Goal: Information Seeking & Learning: Learn about a topic

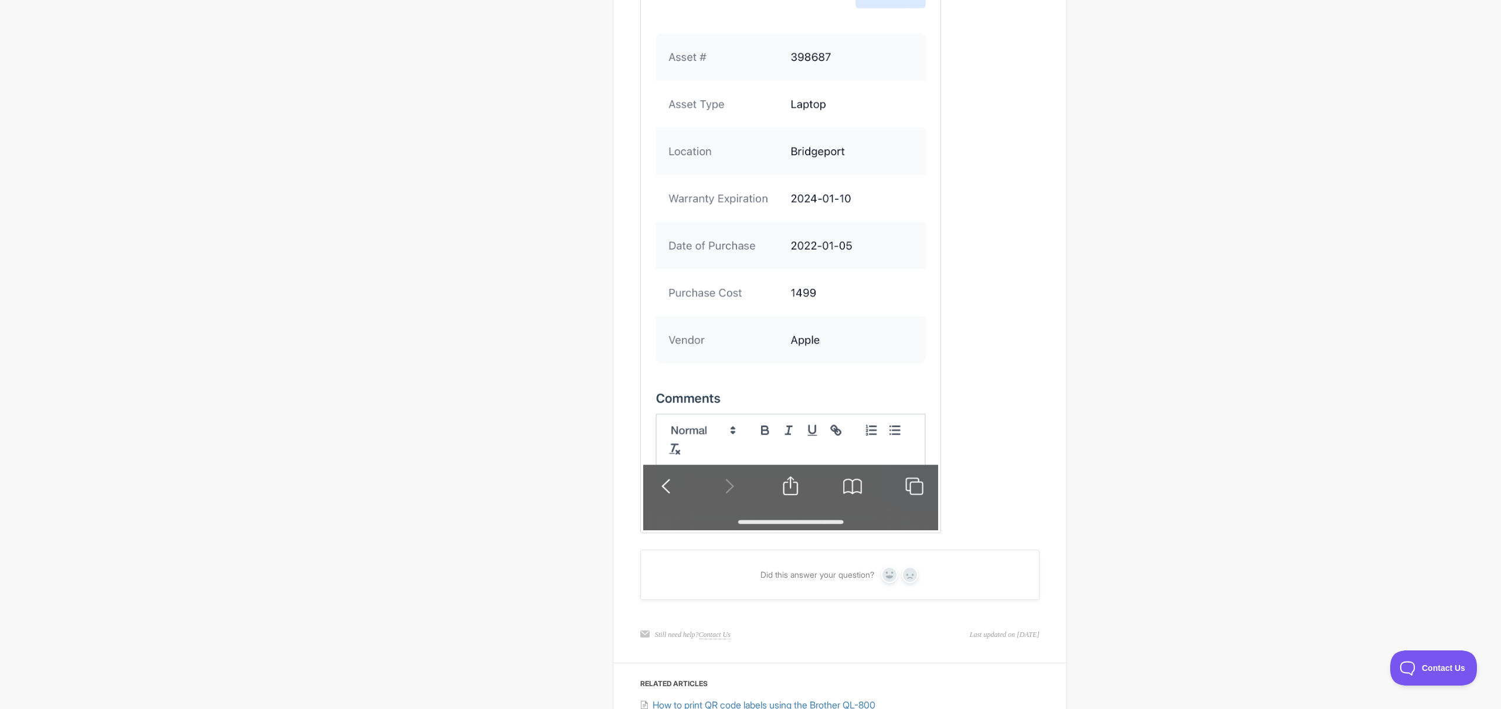
scroll to position [2505, 0]
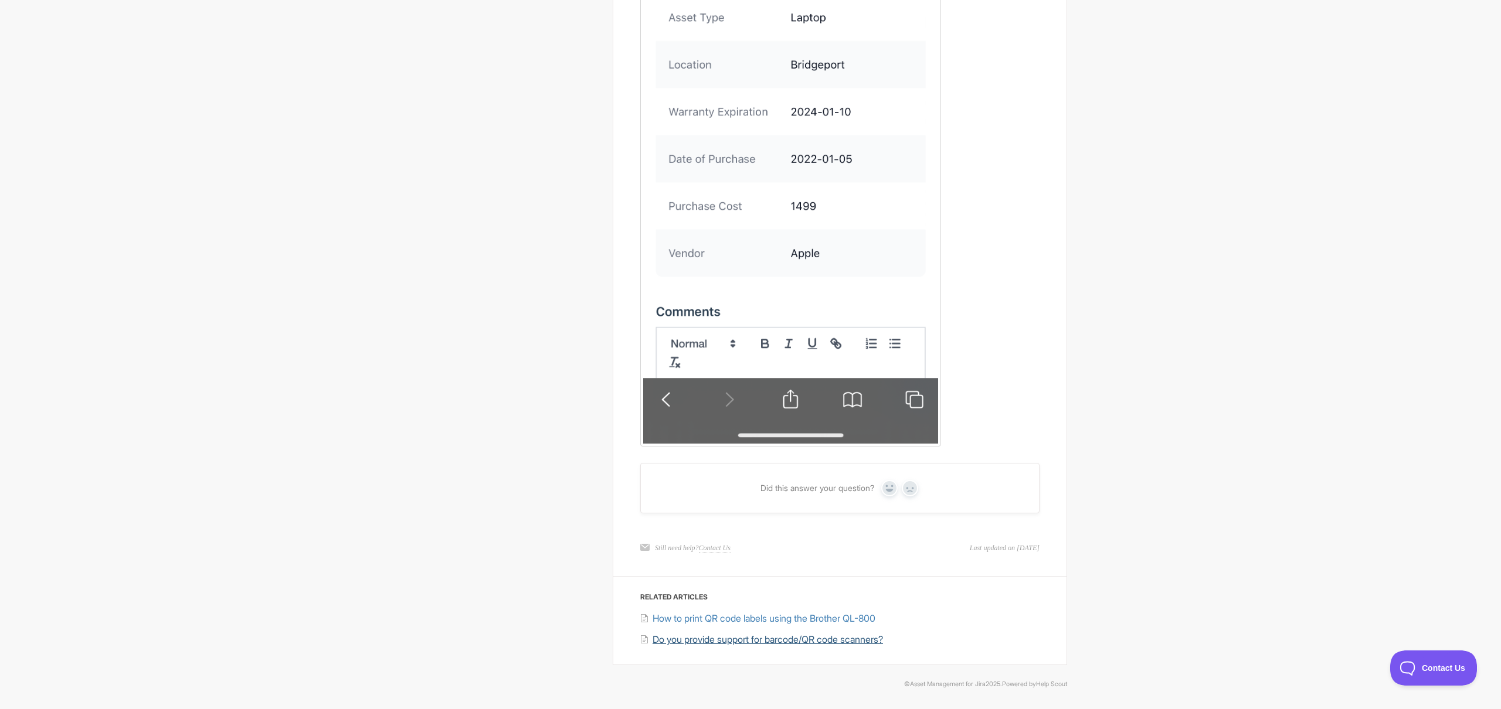
click at [719, 641] on span "Do you provide support for barcode/QR code scanners?" at bounding box center [767, 640] width 230 height 12
click at [742, 617] on span "How to print QR code labels using the Brother QL-800" at bounding box center [763, 619] width 223 height 12
